Goal: Transaction & Acquisition: Book appointment/travel/reservation

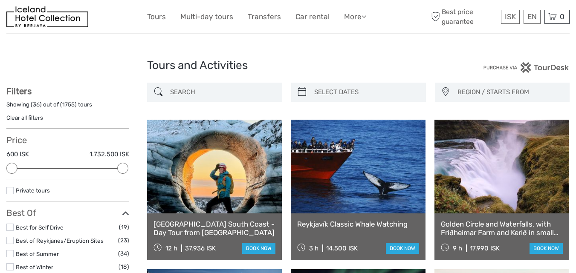
select select
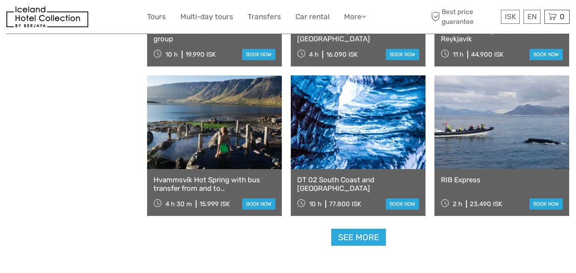
scroll to position [1705, 0]
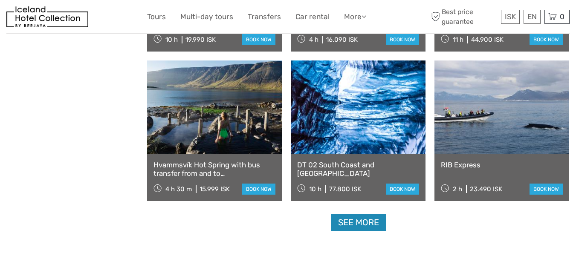
click at [357, 219] on link "See more" at bounding box center [358, 222] width 55 height 17
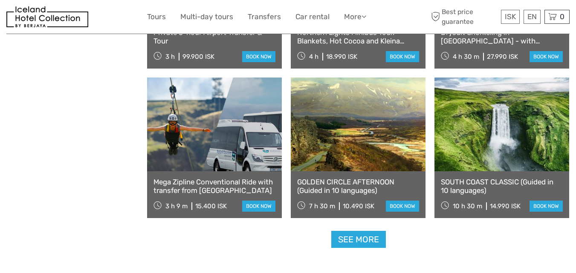
scroll to position [2600, 0]
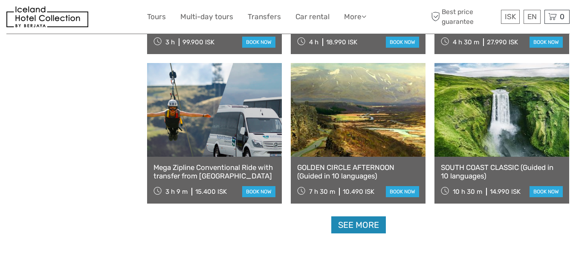
click at [361, 225] on link "See more" at bounding box center [358, 224] width 55 height 17
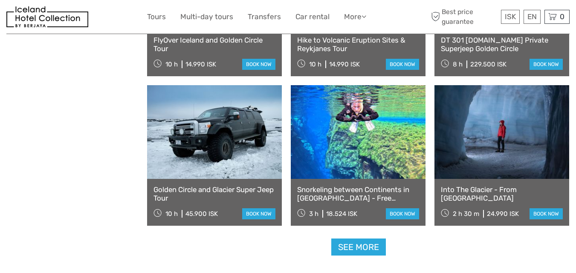
scroll to position [3495, 0]
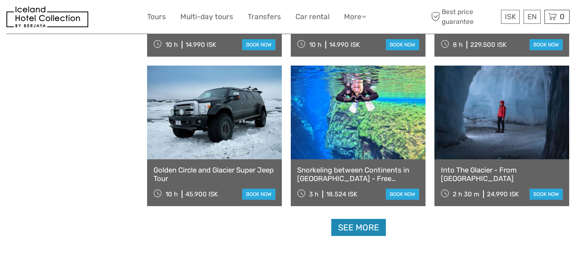
click at [352, 228] on link "See more" at bounding box center [358, 227] width 55 height 17
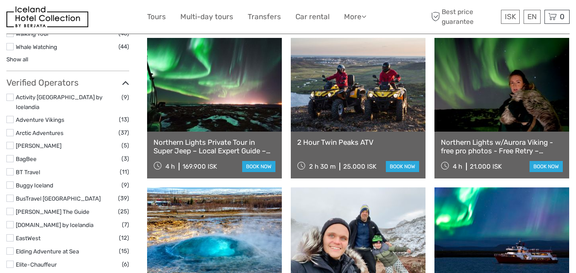
scroll to position [0, 0]
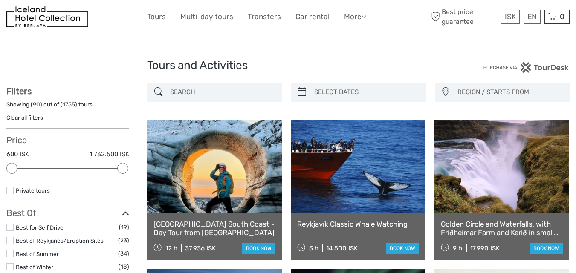
click at [235, 92] on input "search" at bounding box center [222, 92] width 111 height 15
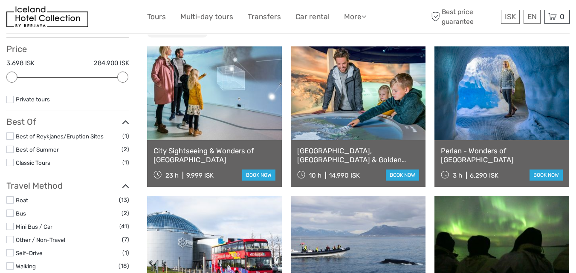
scroll to position [49, 0]
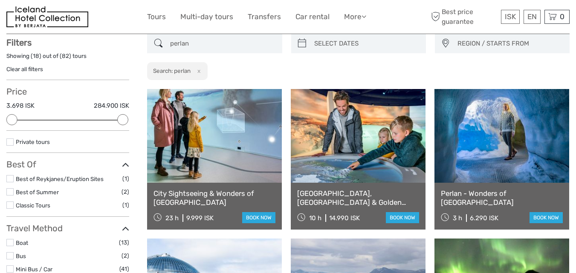
type input "perlan"
click at [486, 153] on link at bounding box center [501, 136] width 135 height 94
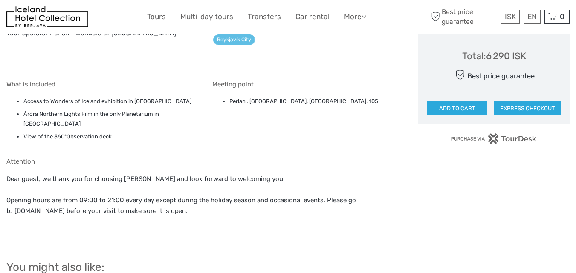
scroll to position [511, 0]
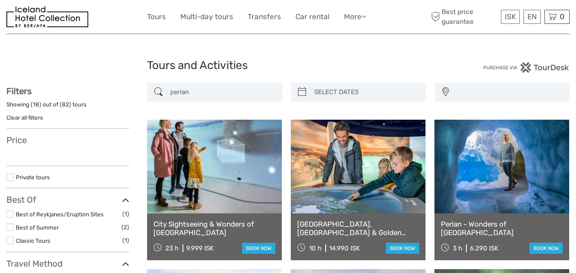
select select
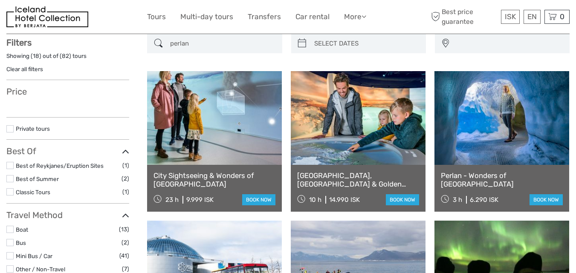
select select
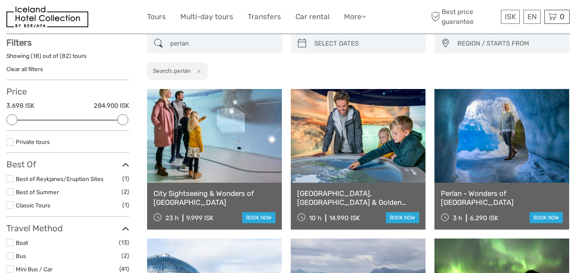
scroll to position [0, 0]
click at [348, 153] on link at bounding box center [358, 136] width 135 height 94
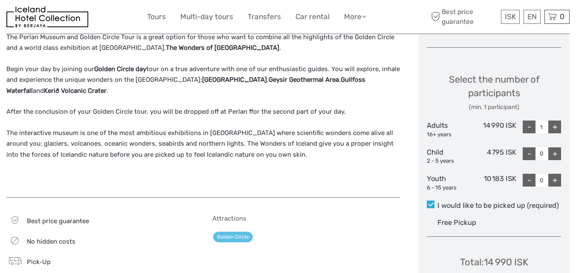
scroll to position [341, 0]
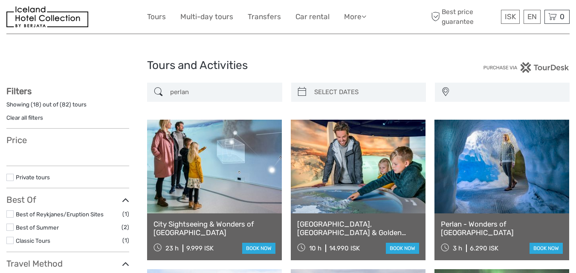
select select
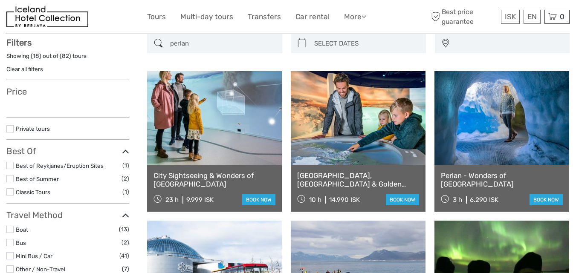
scroll to position [49, 0]
select select
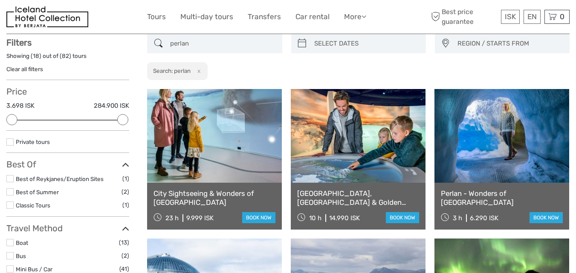
scroll to position [0, 0]
click at [219, 153] on link at bounding box center [214, 136] width 135 height 94
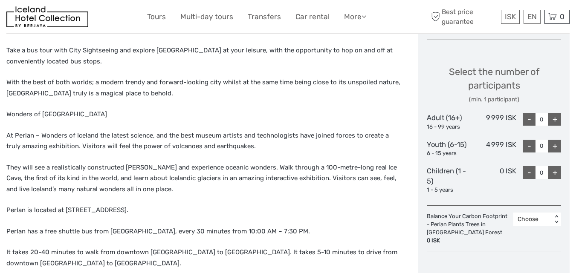
scroll to position [384, 0]
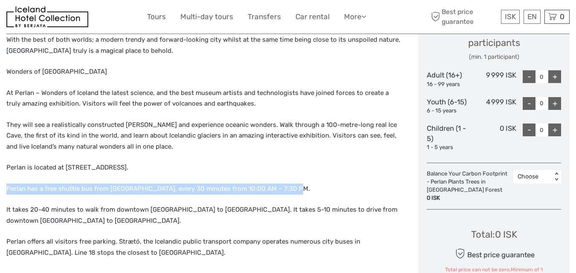
drag, startPoint x: 287, startPoint y: 188, endPoint x: 4, endPoint y: 186, distance: 283.0
click at [4, 186] on body "ISK ISK € $ £ EN English Español Deutsch Tours Multi-day tours Transfers Car re…" at bounding box center [288, 242] width 576 height 1252
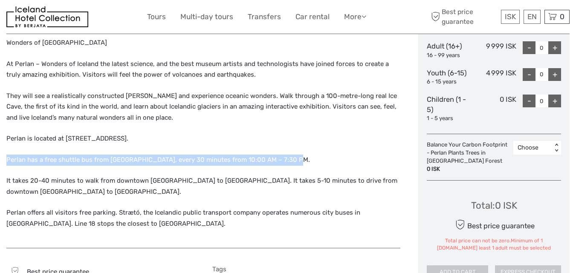
scroll to position [511, 0]
